Goal: Download file/media

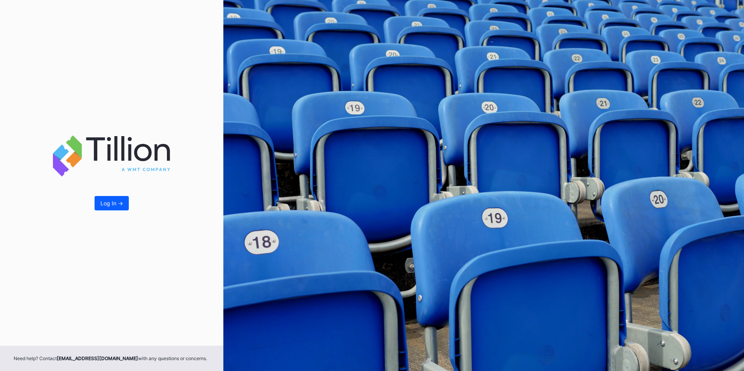
click at [114, 215] on div "Log In ->" at bounding box center [111, 173] width 223 height 346
click at [117, 203] on div "Log In ->" at bounding box center [111, 203] width 23 height 7
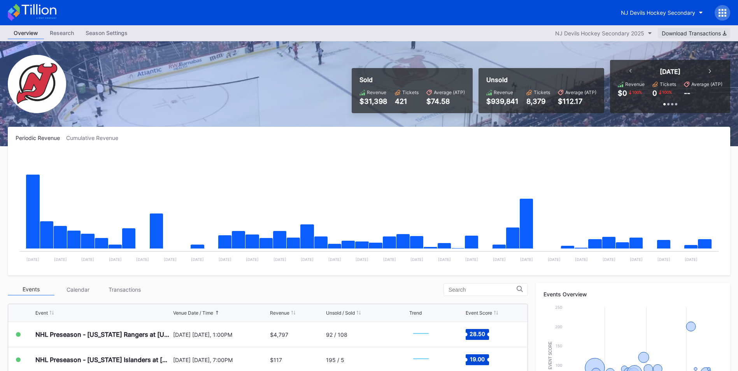
click at [691, 37] on button "Download Transactions" at bounding box center [694, 33] width 72 height 10
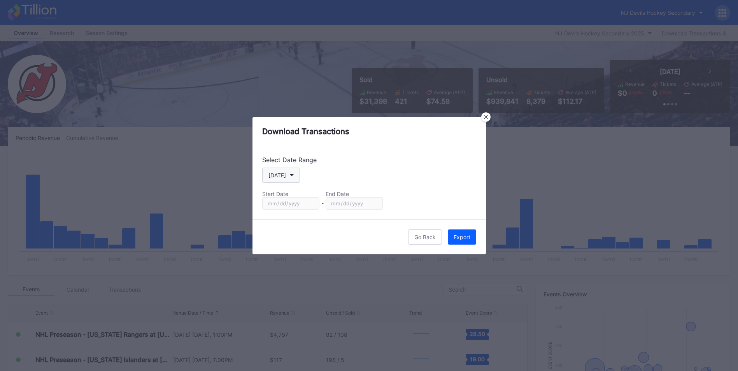
click at [290, 172] on button "[DATE]" at bounding box center [281, 175] width 38 height 15
click at [292, 264] on div "Custom" at bounding box center [284, 269] width 45 height 14
click at [310, 205] on input "[DATE]" at bounding box center [290, 203] width 57 height 12
type input "[DATE]"
click at [374, 202] on input "[DATE]" at bounding box center [353, 203] width 57 height 12
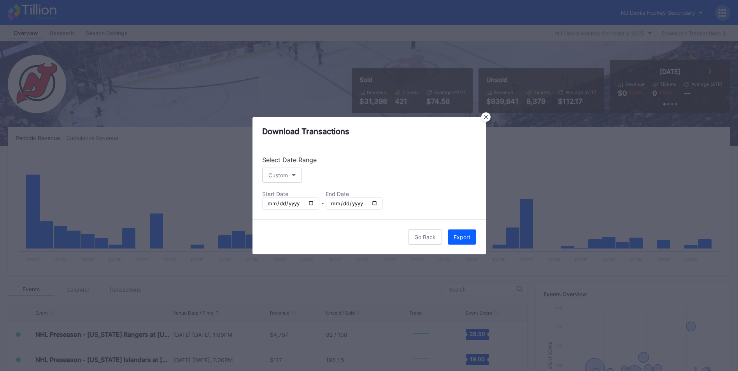
type input "[DATE]"
click at [464, 234] on div "Export" at bounding box center [461, 237] width 17 height 7
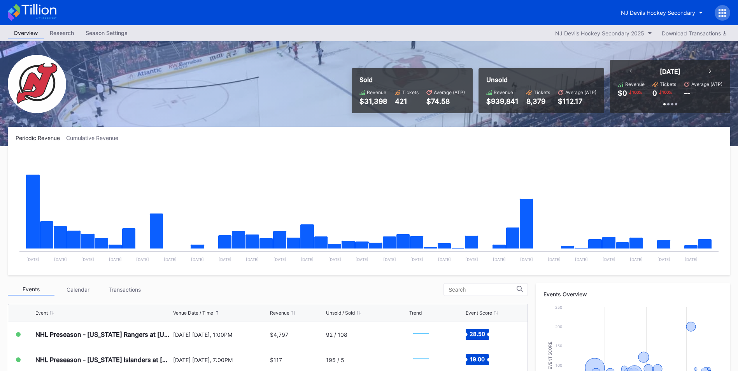
click at [455, 14] on div "NJ Devils Hockey Secondary" at bounding box center [369, 12] width 738 height 25
click at [591, 28] on button "NJ Devils Hockey Secondary 2025" at bounding box center [603, 33] width 105 height 10
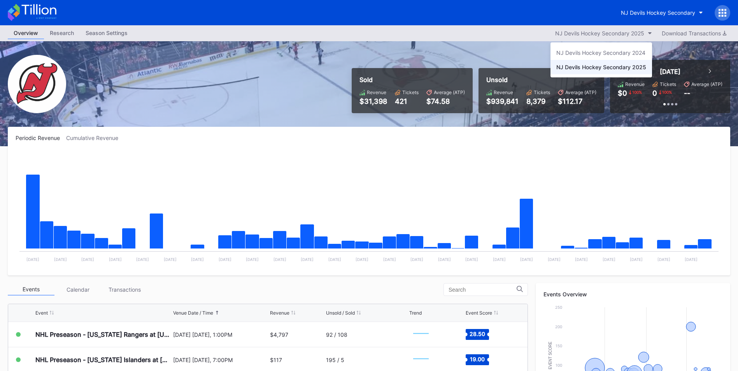
click at [591, 69] on div "NJ Devils Hockey Secondary 2025" at bounding box center [601, 67] width 90 height 7
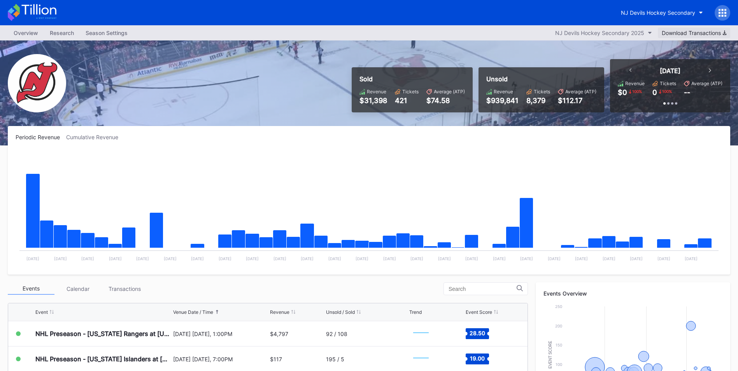
click at [672, 31] on div "Download Transactions" at bounding box center [693, 33] width 65 height 7
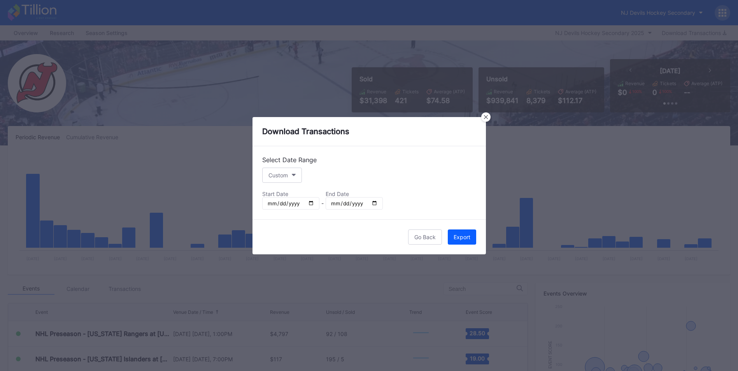
click at [309, 204] on input "[DATE]" at bounding box center [290, 203] width 57 height 12
type input "[DATE]"
click at [459, 236] on div "Export" at bounding box center [461, 237] width 17 height 7
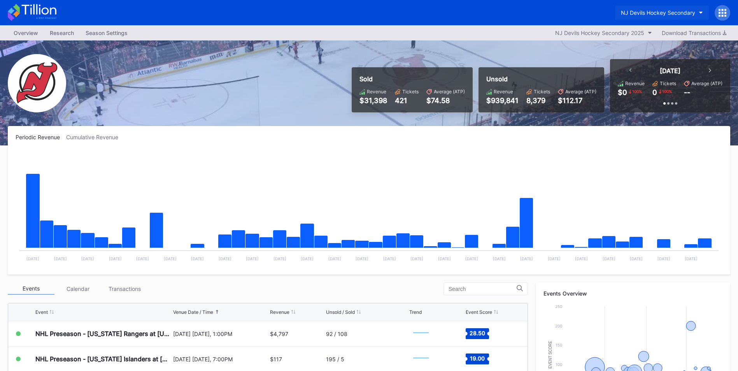
click at [653, 12] on div "NJ Devils Hockey Secondary" at bounding box center [658, 12] width 74 height 7
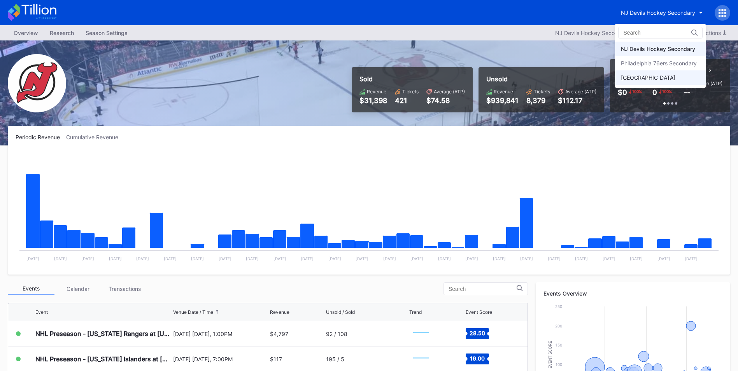
click at [644, 76] on div "[GEOGRAPHIC_DATA]" at bounding box center [648, 77] width 54 height 7
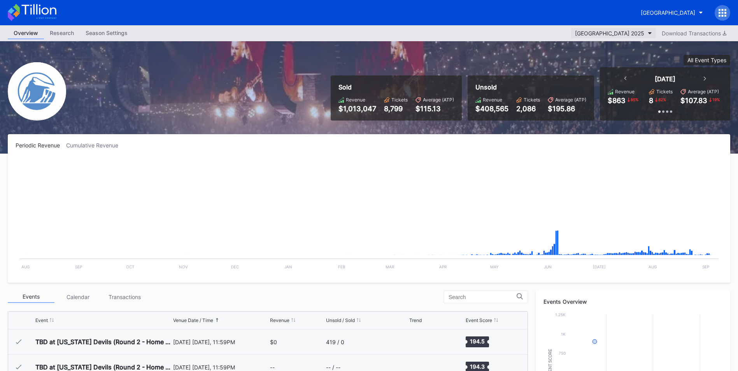
scroll to position [935, 0]
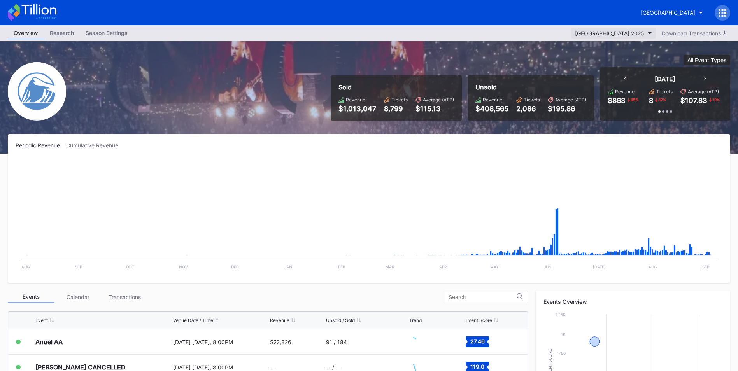
click at [607, 31] on div "[GEOGRAPHIC_DATA] 2025" at bounding box center [609, 33] width 69 height 7
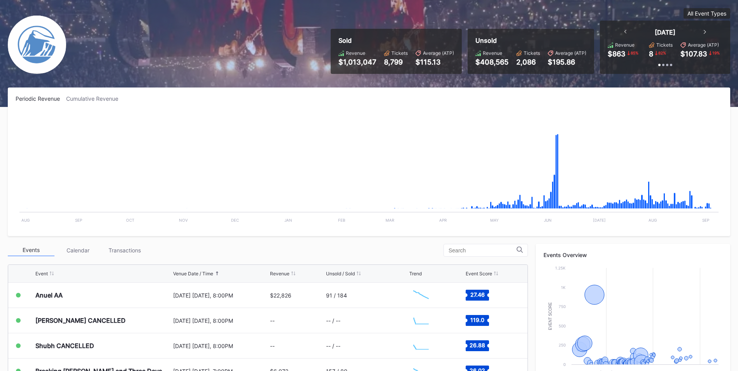
scroll to position [0, 0]
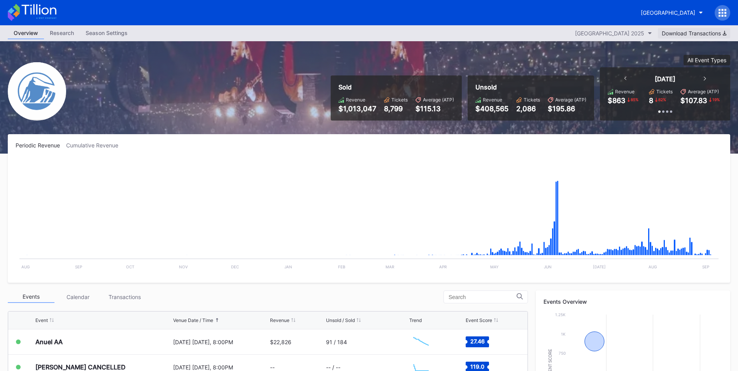
click at [700, 28] on button "Download Transactions" at bounding box center [694, 33] width 72 height 10
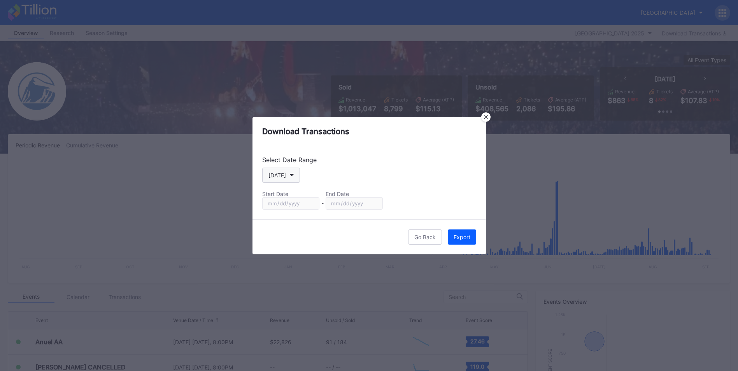
click at [293, 175] on button "[DATE]" at bounding box center [281, 175] width 38 height 15
click at [290, 266] on div "Custom" at bounding box center [284, 269] width 45 height 14
click at [312, 202] on input "[DATE]" at bounding box center [290, 203] width 57 height 12
type input "[DATE]"
click at [486, 115] on icon at bounding box center [486, 117] width 4 height 4
